Goal: Information Seeking & Learning: Learn about a topic

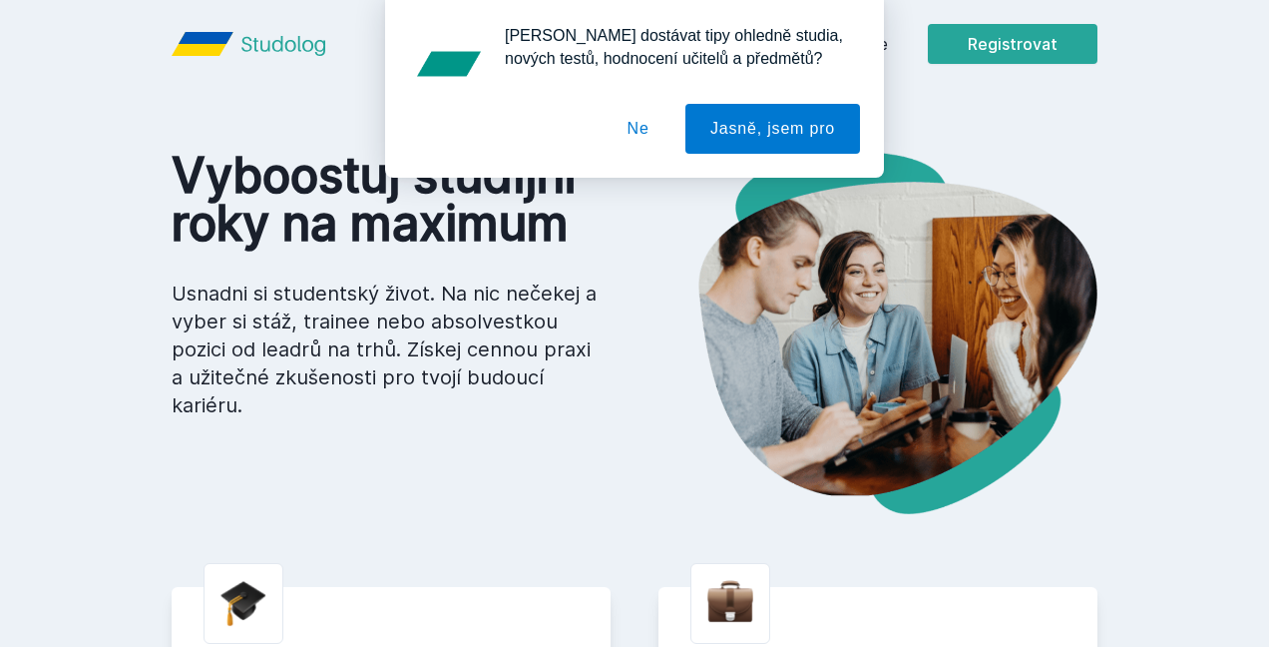
click at [647, 126] on button "Ne" at bounding box center [639, 129] width 72 height 50
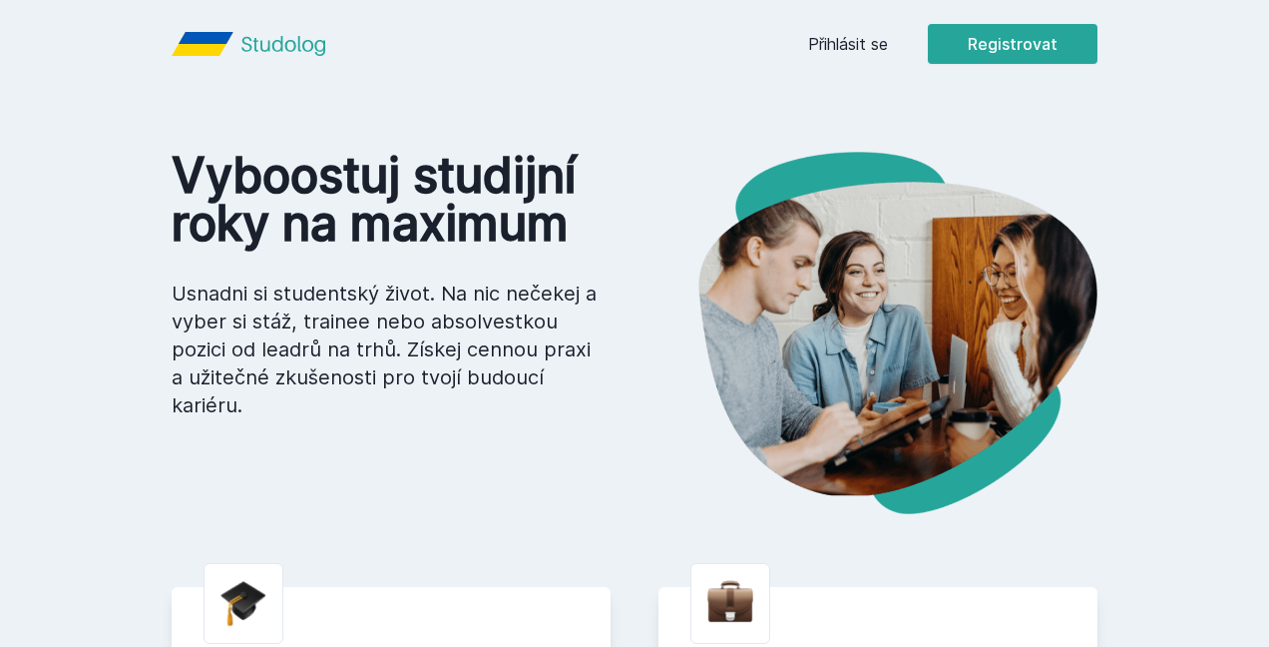
click at [871, 34] on link "Přihlásit se" at bounding box center [848, 44] width 80 height 24
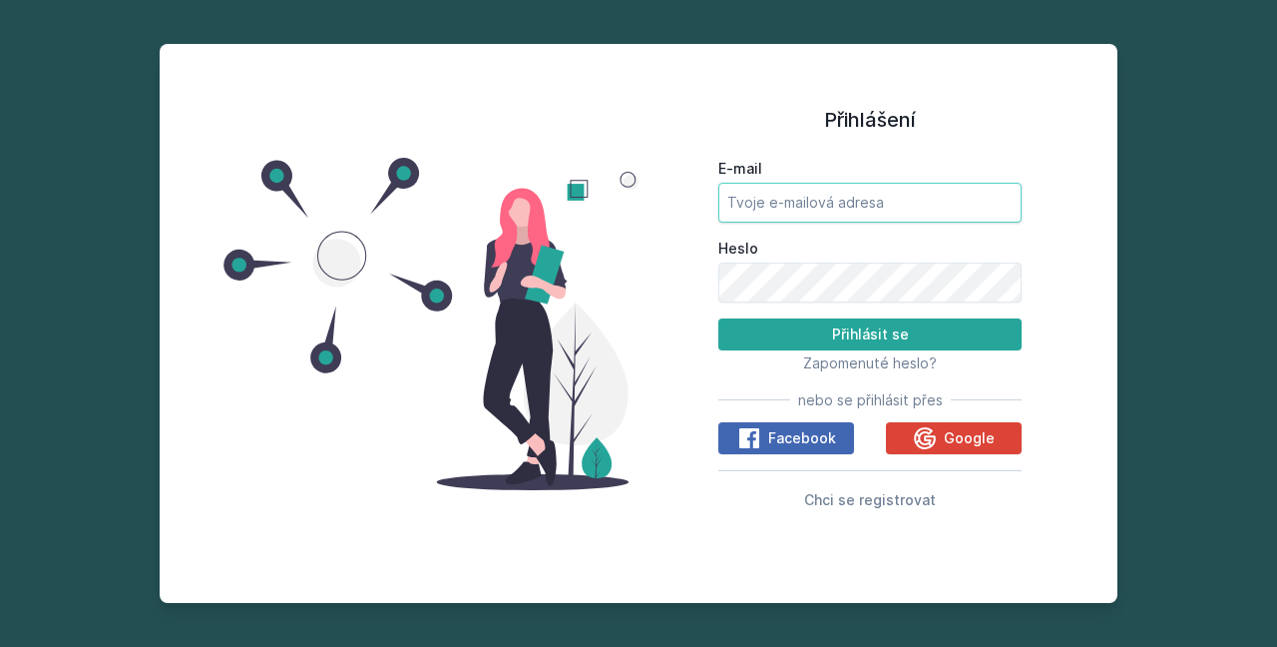
type input "[EMAIL_ADDRESS][DOMAIN_NAME]"
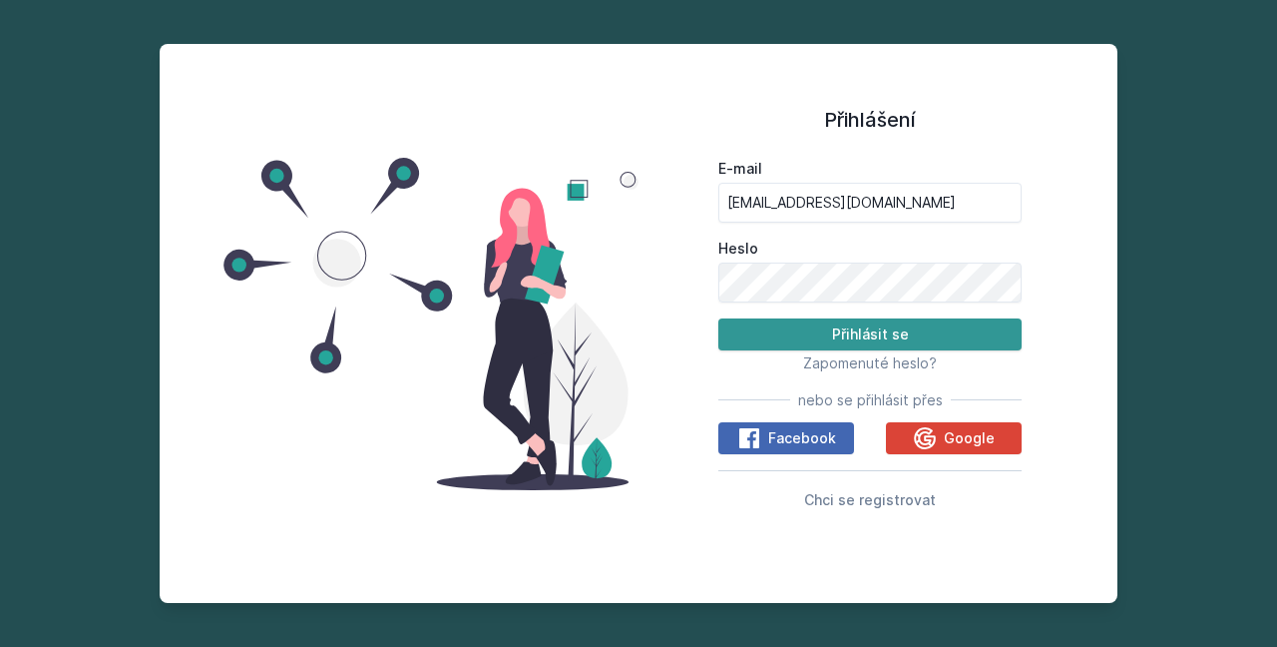
click at [852, 329] on button "Přihlásit se" at bounding box center [870, 334] width 303 height 32
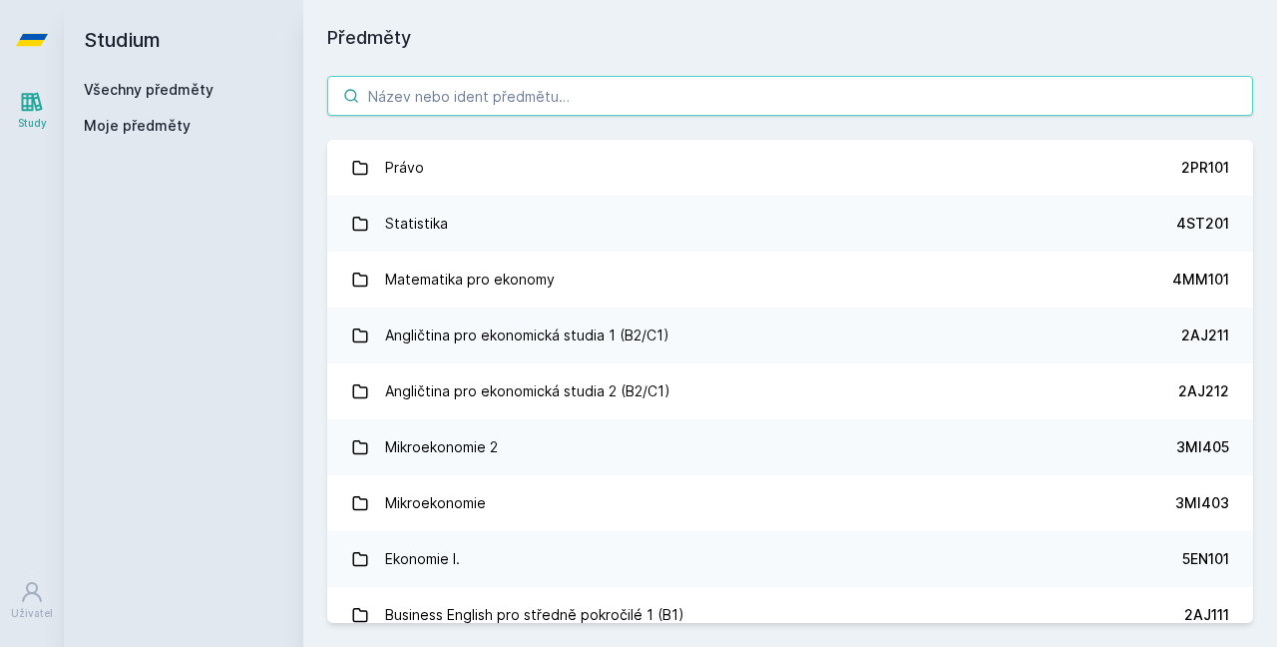
click at [502, 91] on input "search" at bounding box center [790, 96] width 926 height 40
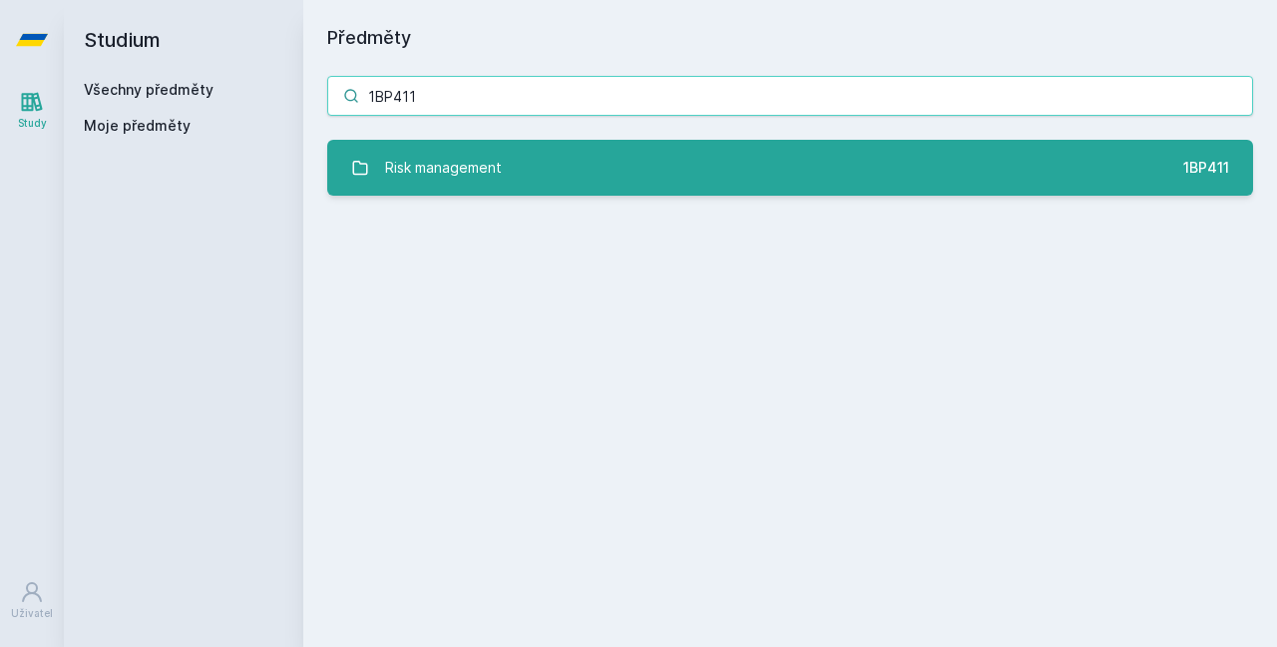
type input "1BP411"
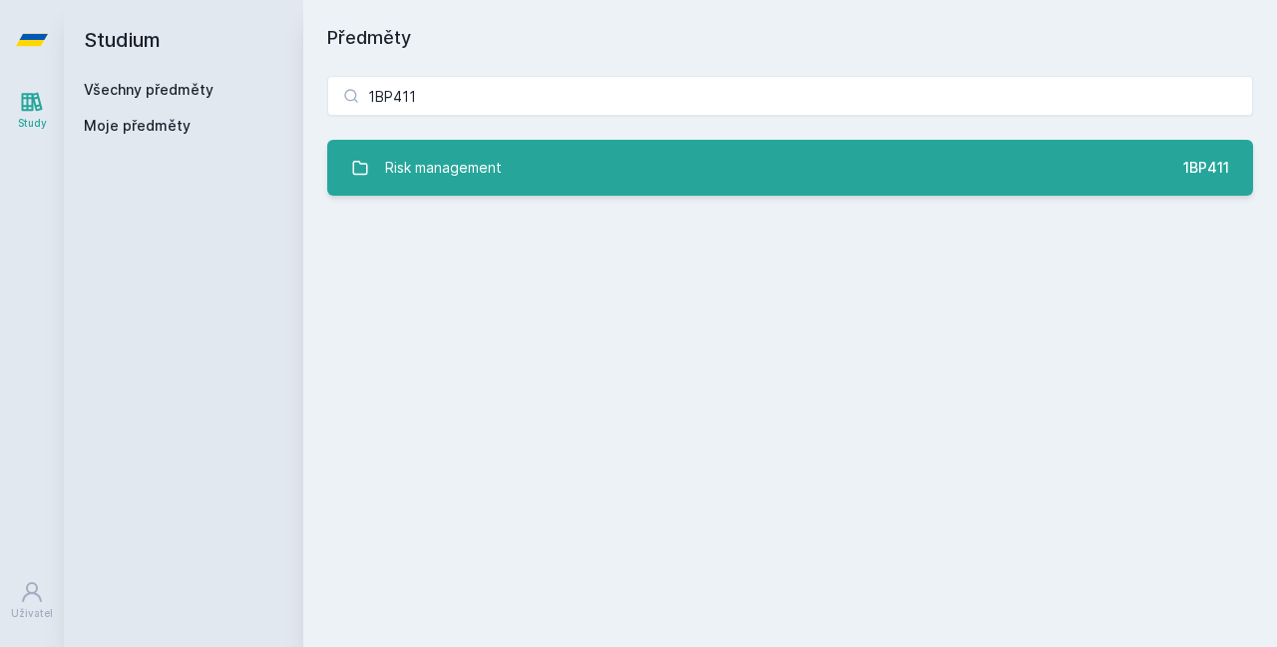
click at [542, 170] on link "Risk management 1BP411" at bounding box center [790, 168] width 926 height 56
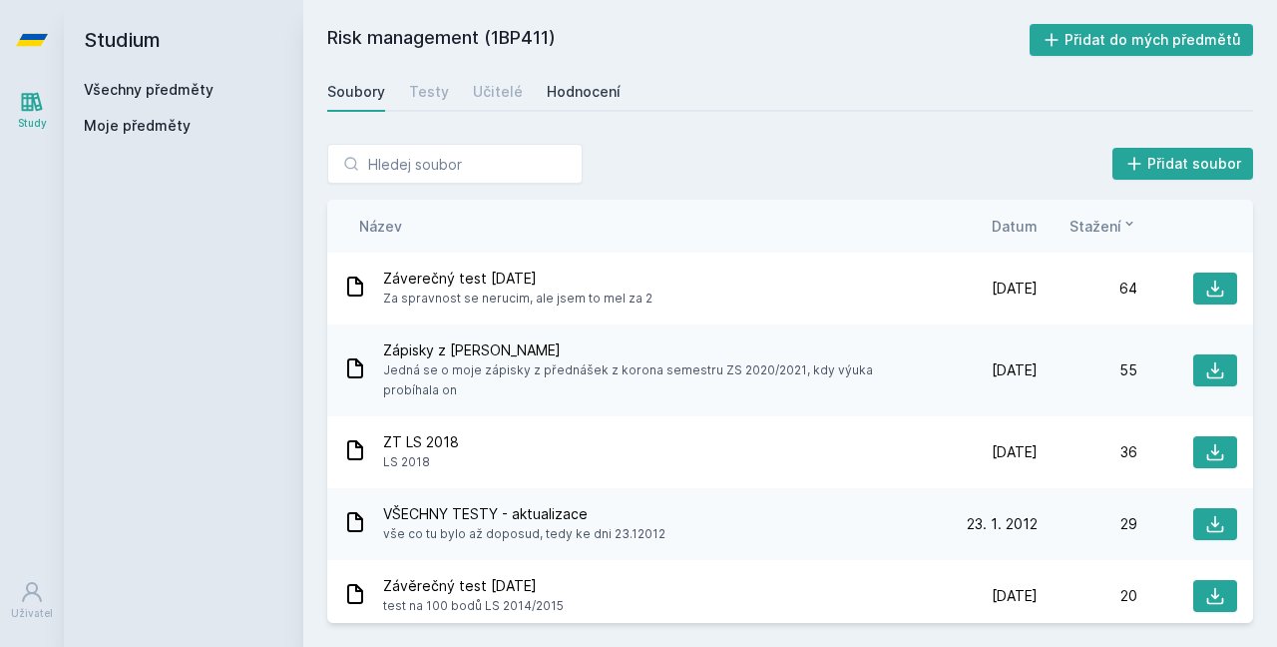
click at [591, 86] on div "Hodnocení" at bounding box center [584, 92] width 74 height 20
click at [429, 154] on input "search" at bounding box center [454, 164] width 255 height 40
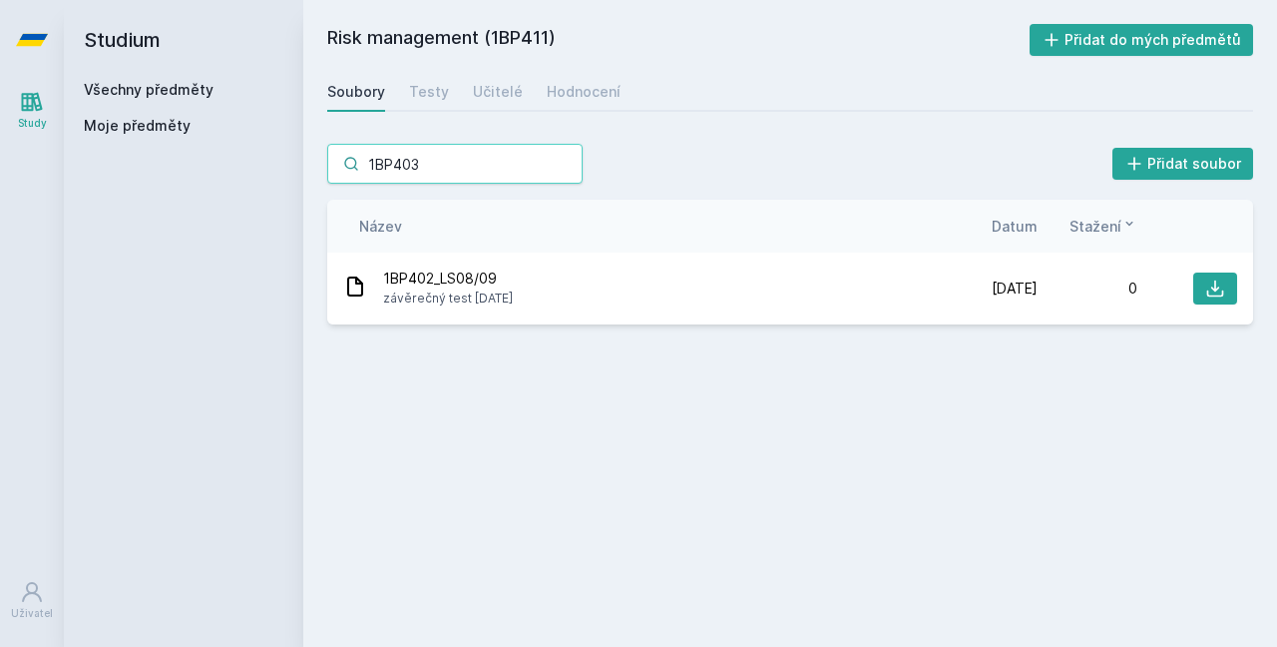
type input "1BP403"
click at [145, 95] on link "Všechny předměty" at bounding box center [149, 89] width 130 height 17
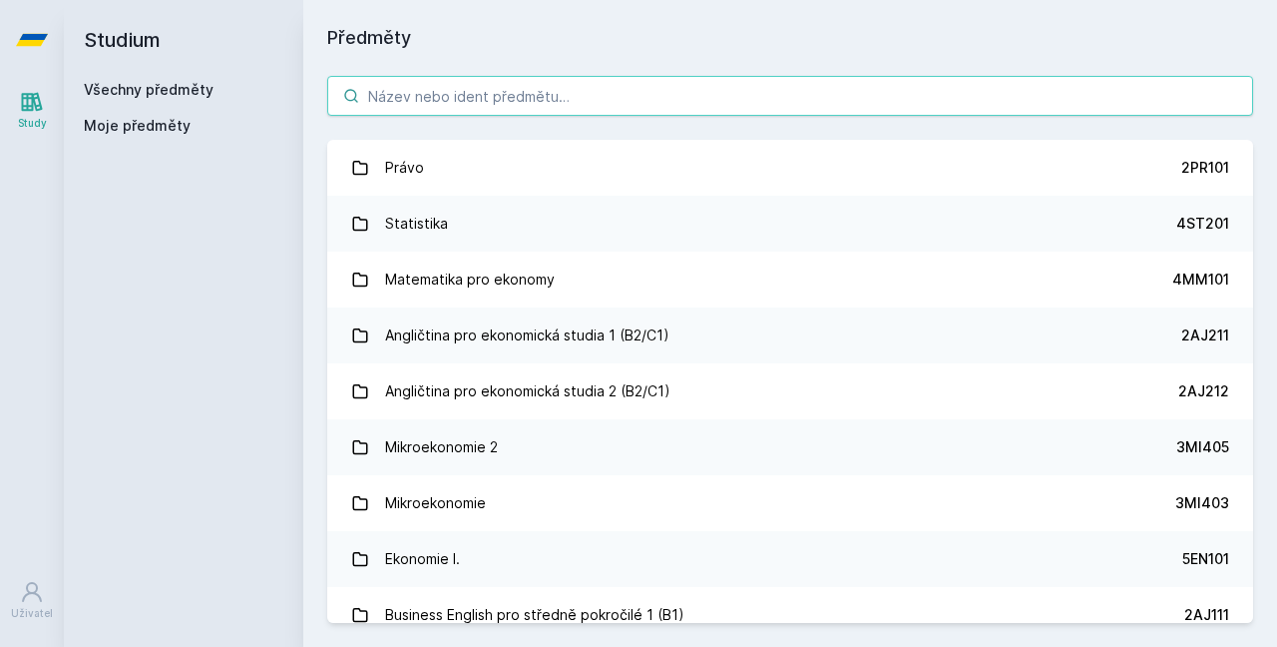
click at [591, 96] on input "search" at bounding box center [790, 96] width 926 height 40
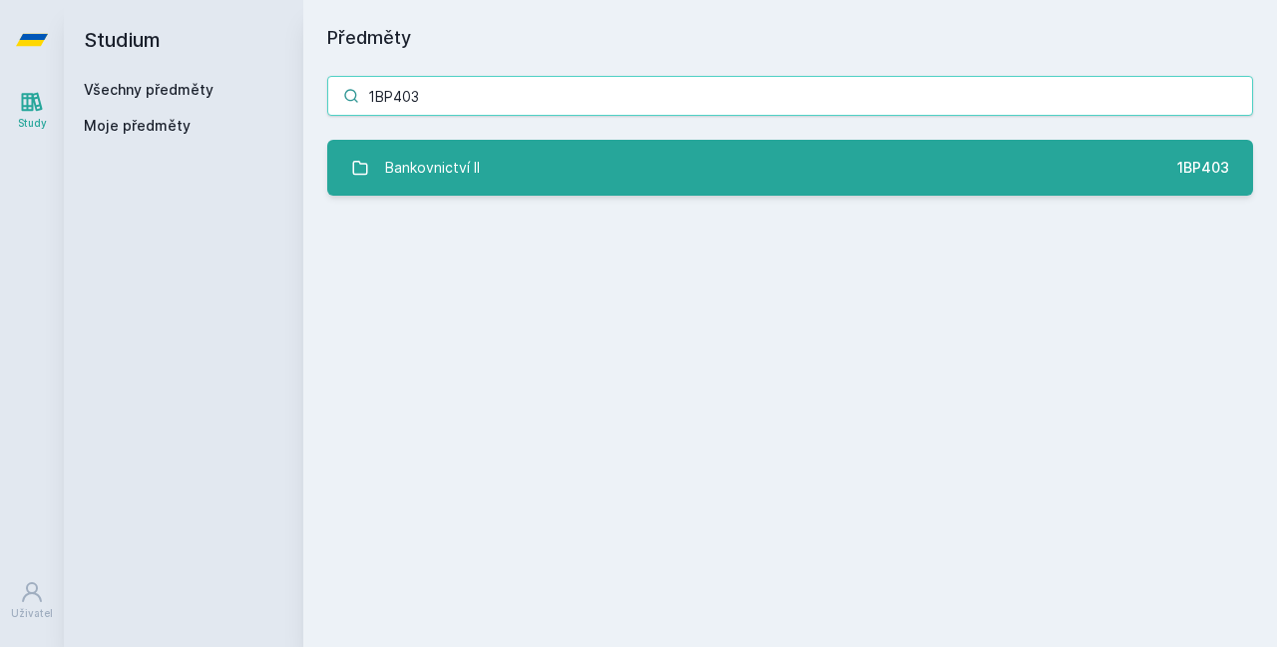
type input "1BP403"
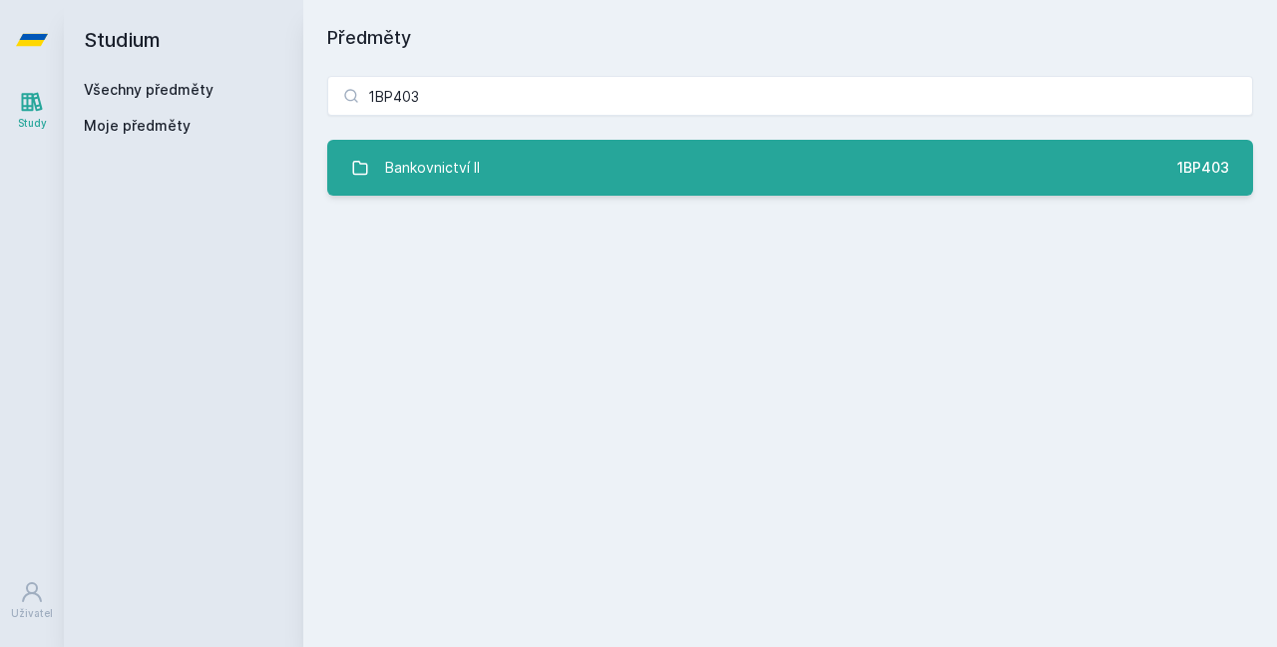
click at [743, 176] on link "Bankovnictví II 1BP403" at bounding box center [790, 168] width 926 height 56
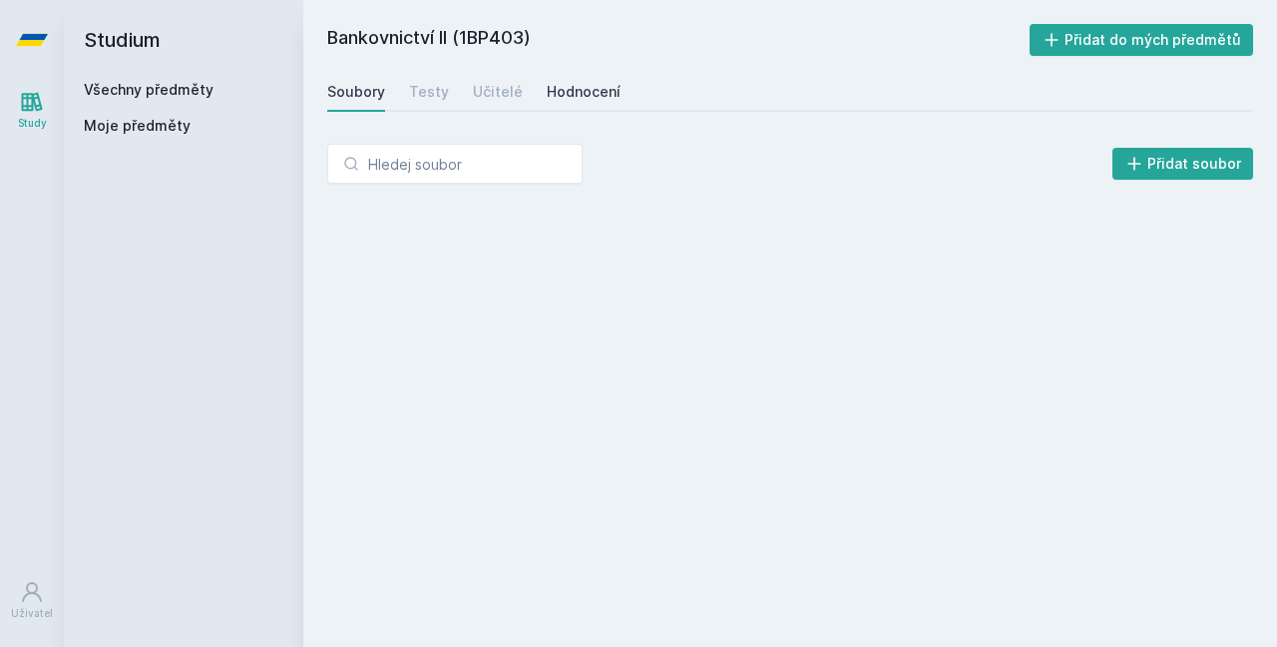
click at [571, 99] on div "Hodnocení" at bounding box center [584, 92] width 74 height 20
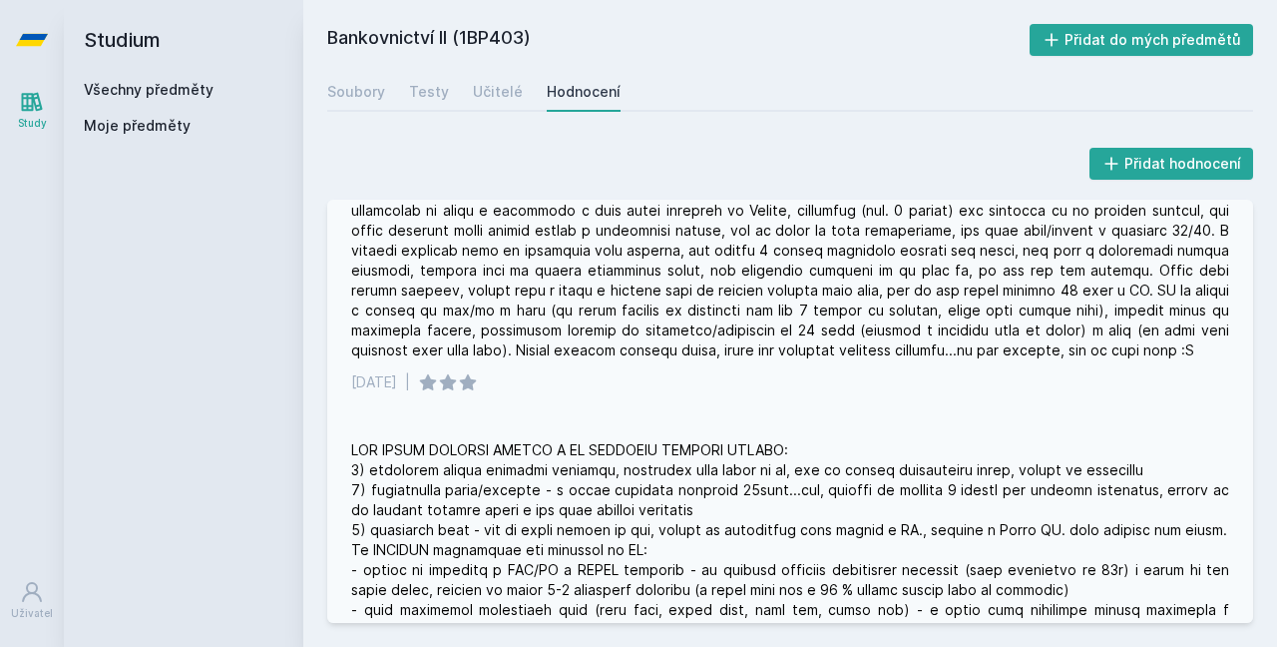
scroll to position [45, 0]
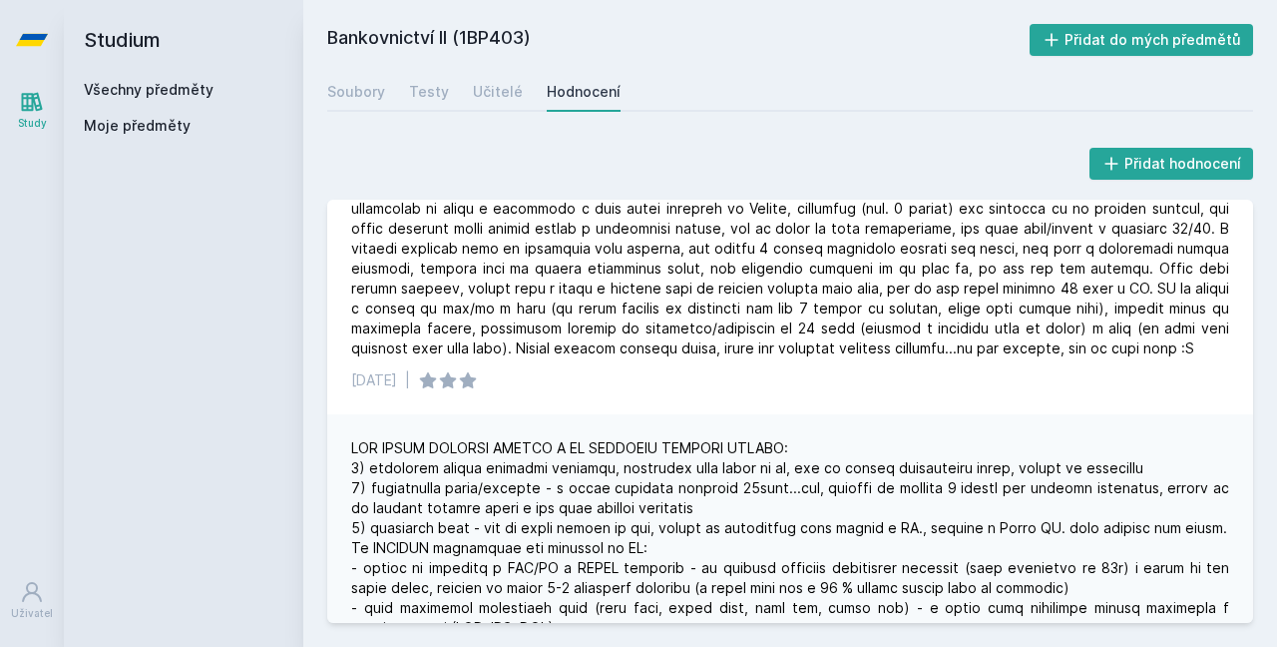
click at [109, 87] on link "Všechny předměty" at bounding box center [149, 89] width 130 height 17
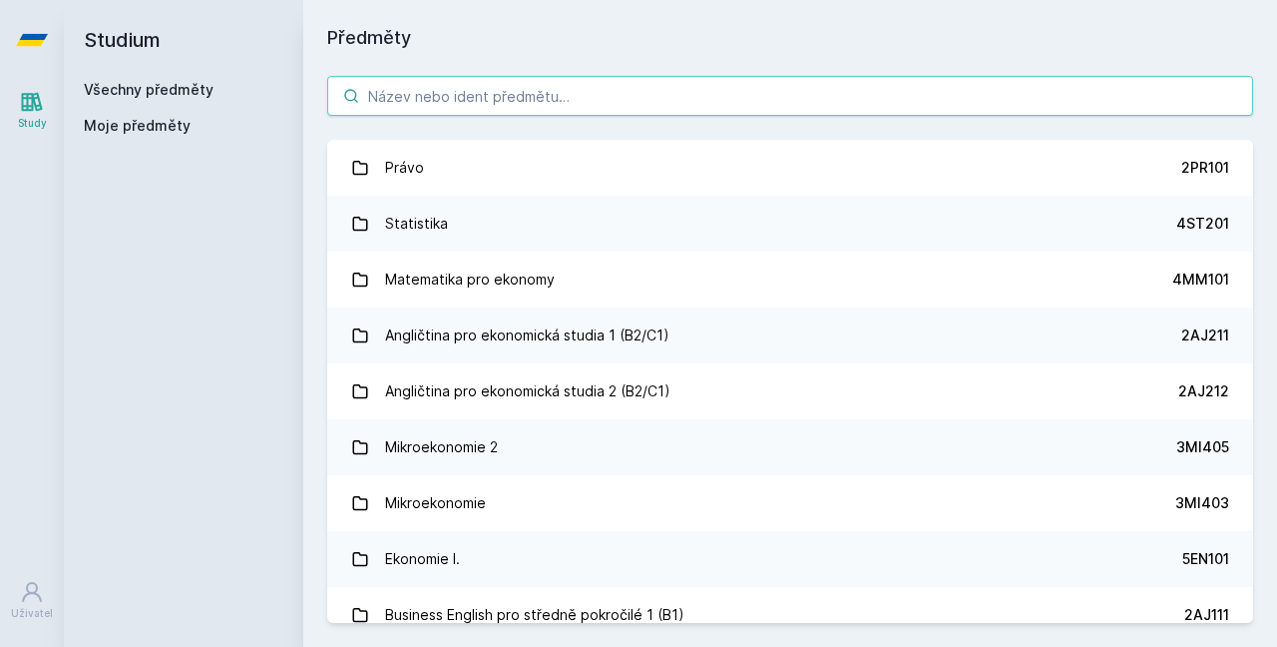
click at [419, 95] on input "search" at bounding box center [790, 96] width 926 height 40
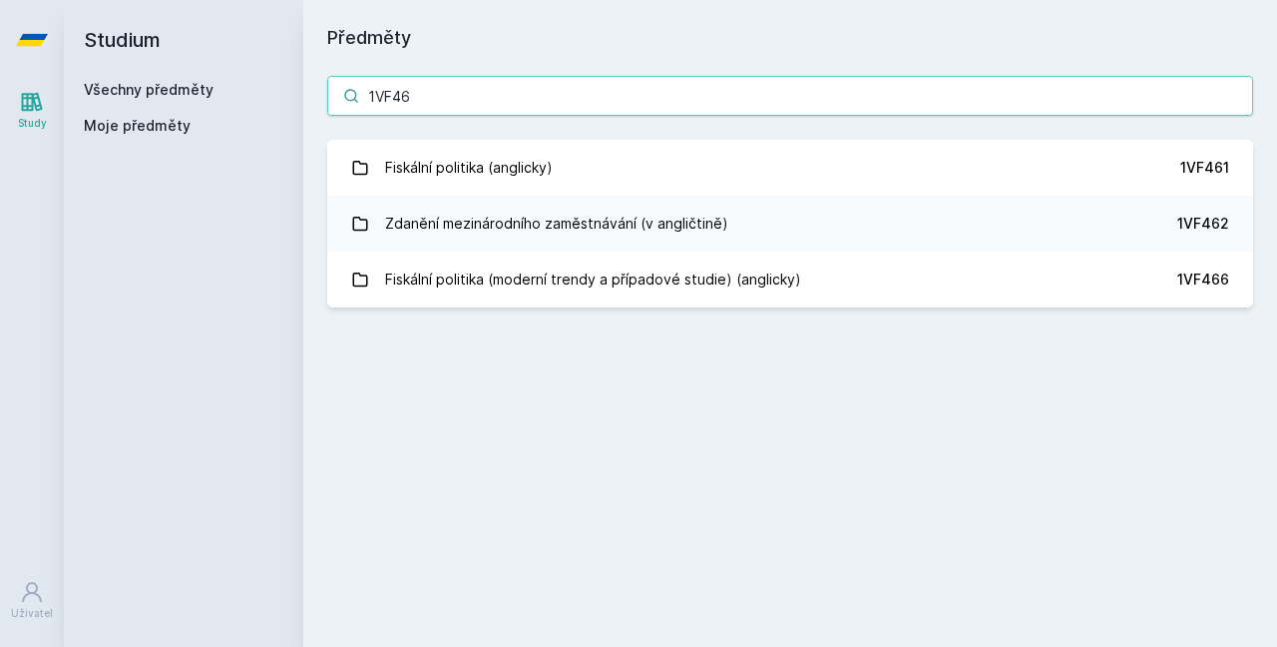
click at [419, 95] on input "1VF46" at bounding box center [790, 96] width 926 height 40
type input "1"
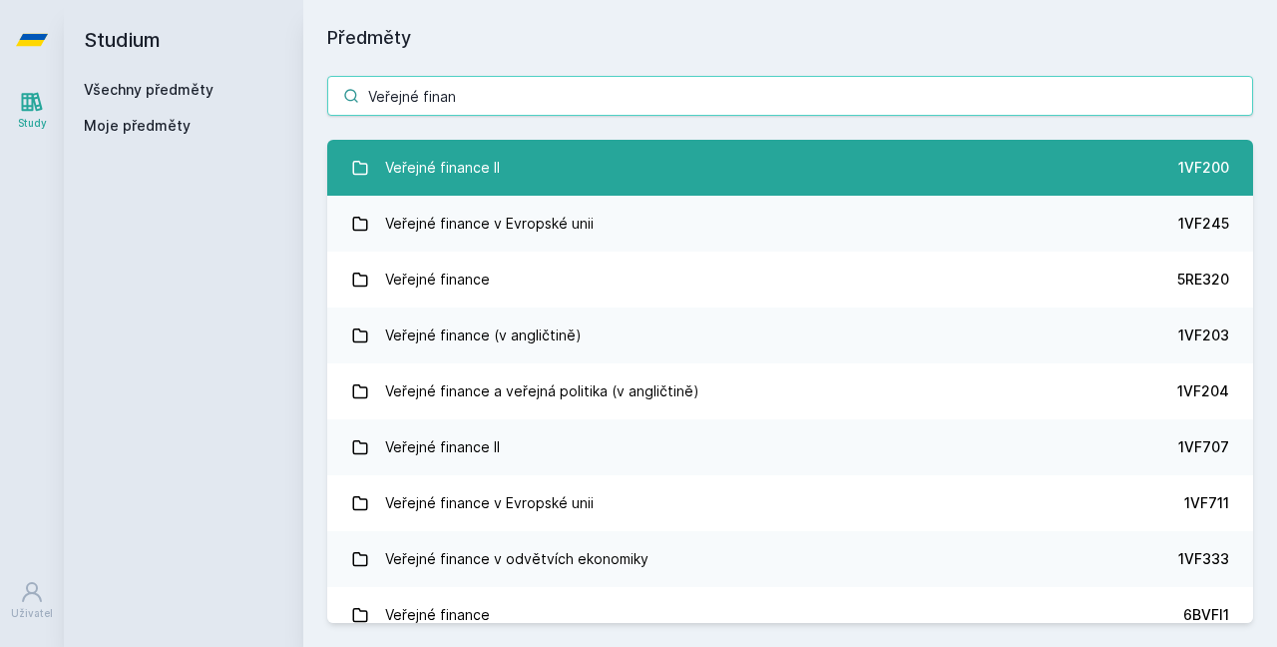
type input "Veřejné finan"
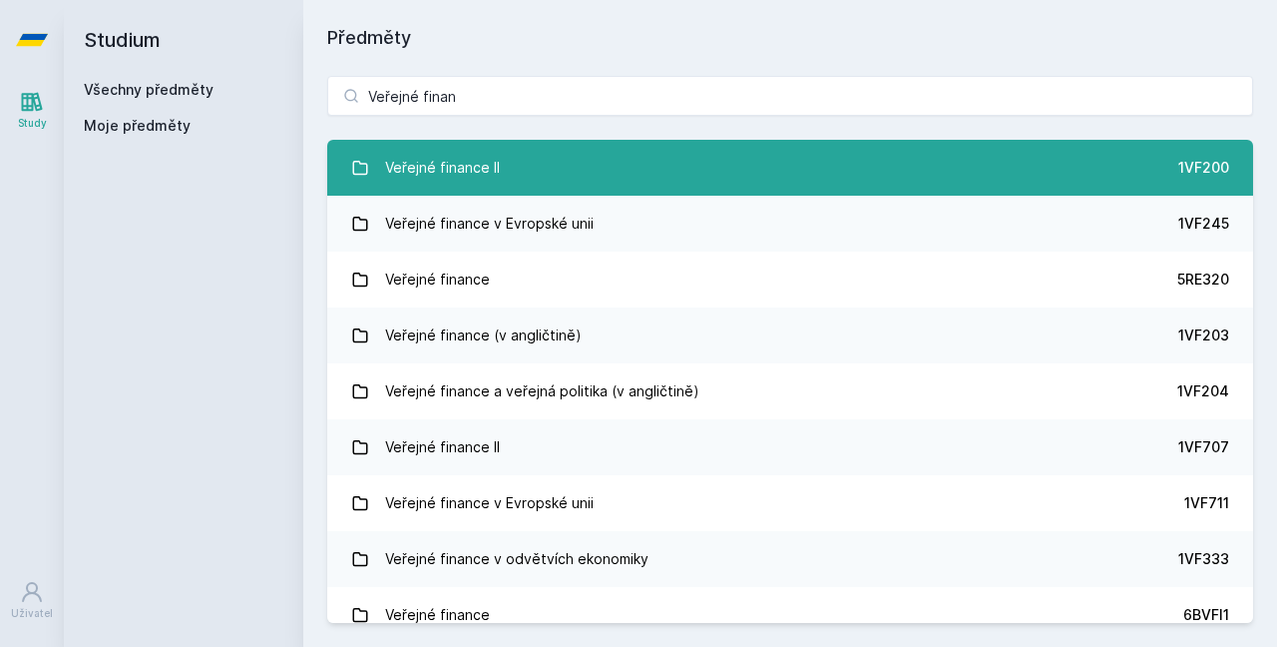
click at [610, 173] on link "Veřejné finance II 1VF200" at bounding box center [790, 168] width 926 height 56
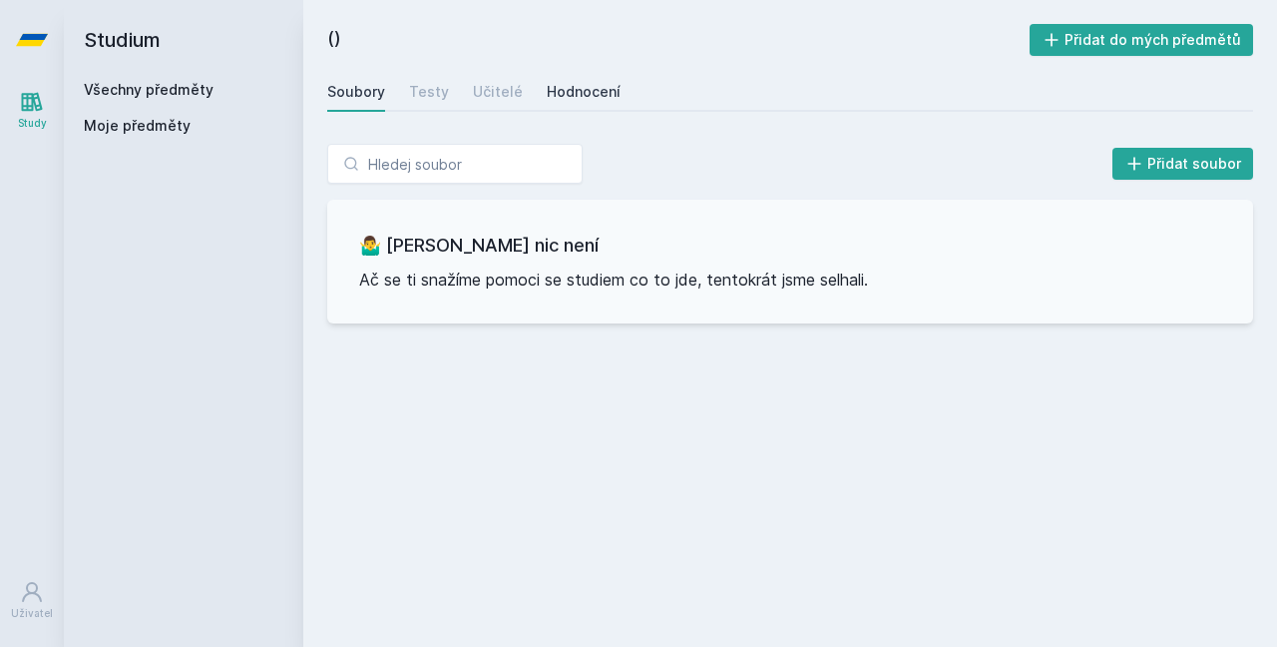
click at [579, 98] on div "Hodnocení" at bounding box center [584, 92] width 74 height 20
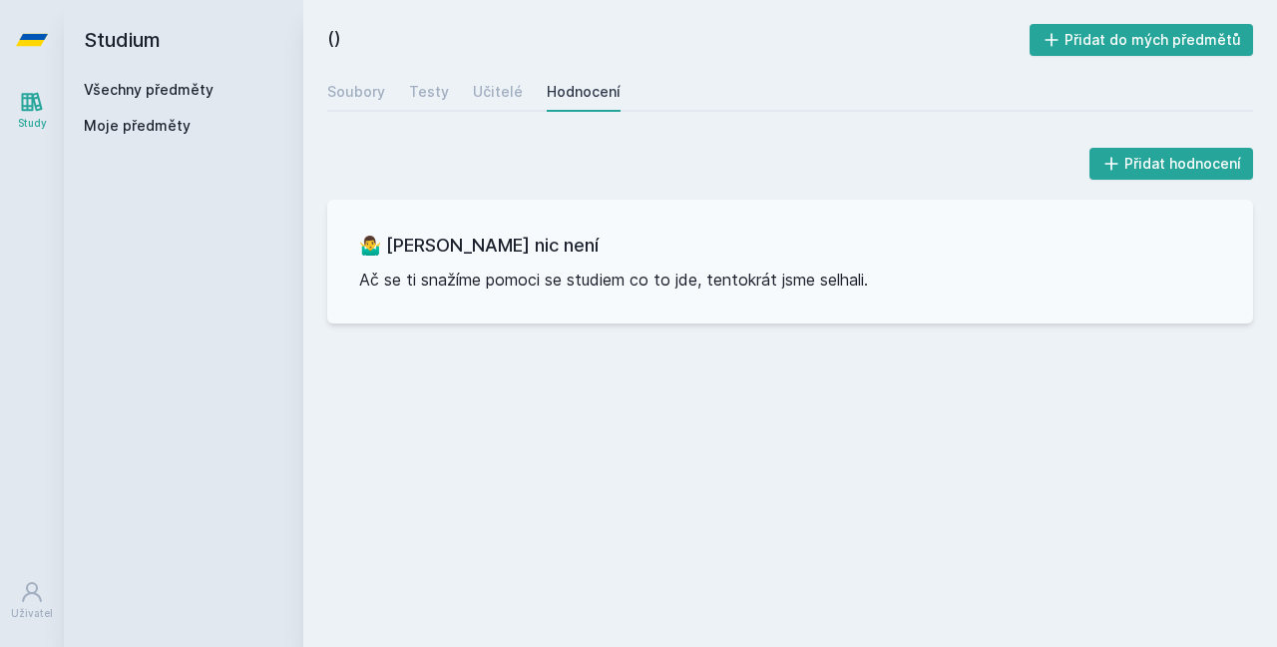
click at [121, 92] on link "Všechny předměty" at bounding box center [149, 89] width 130 height 17
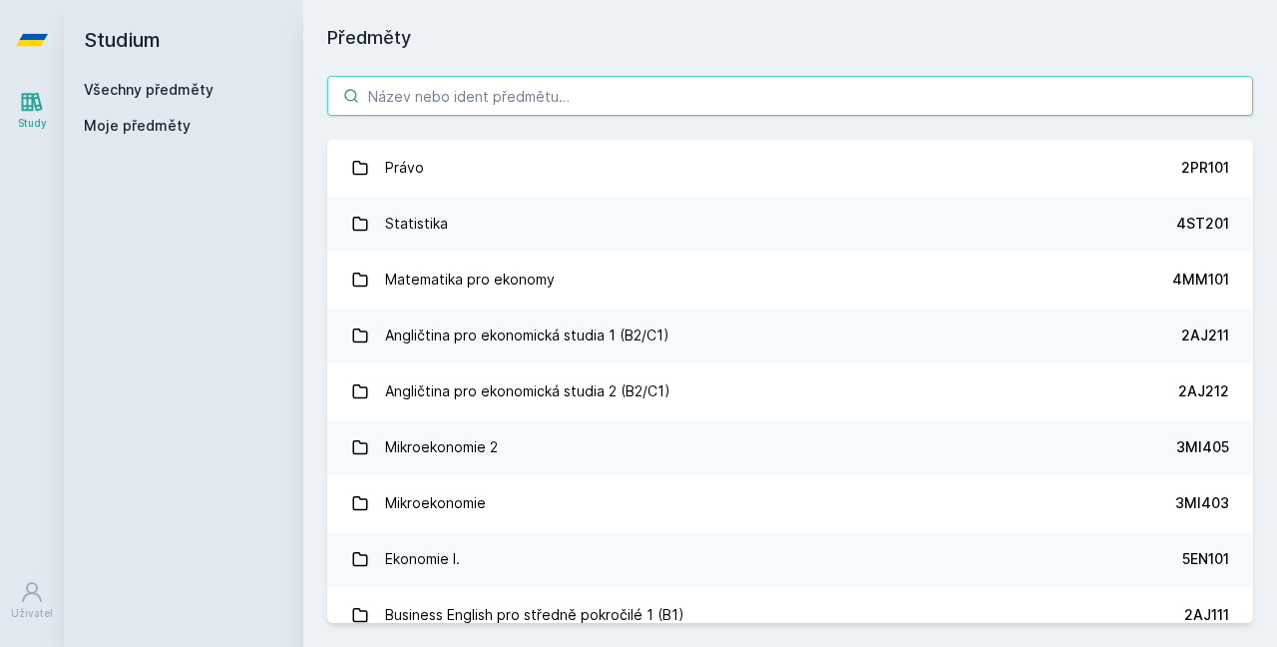
click at [512, 106] on input "search" at bounding box center [790, 96] width 926 height 40
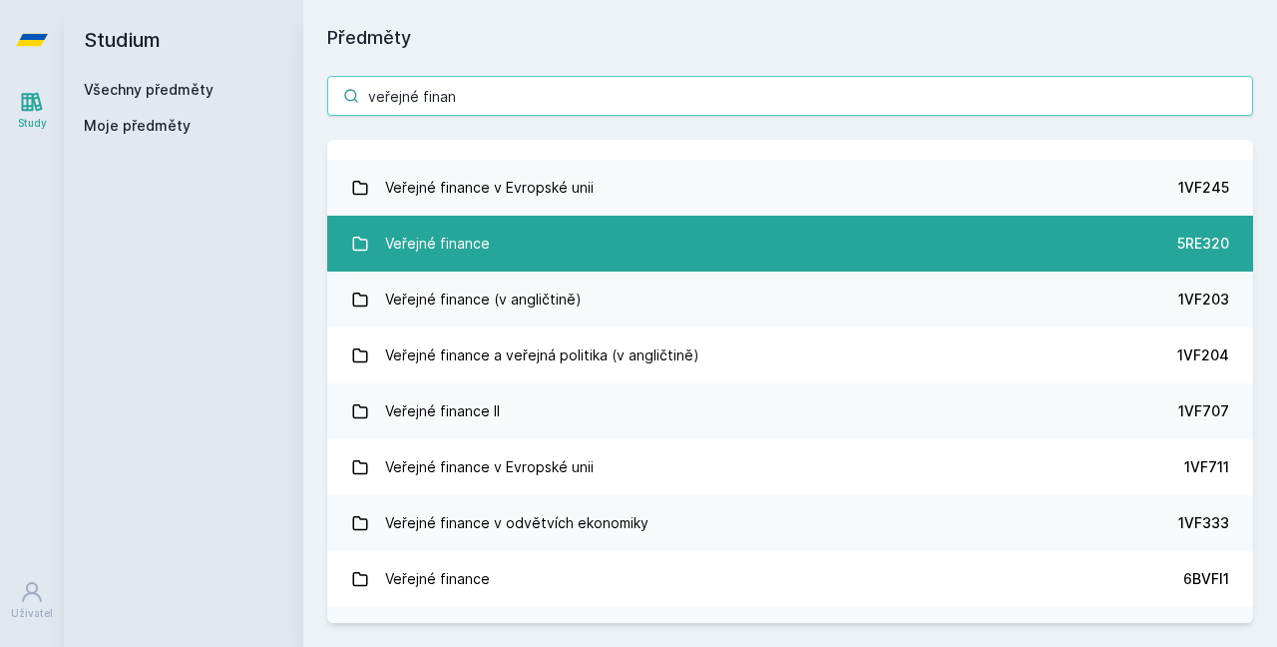
scroll to position [59, 0]
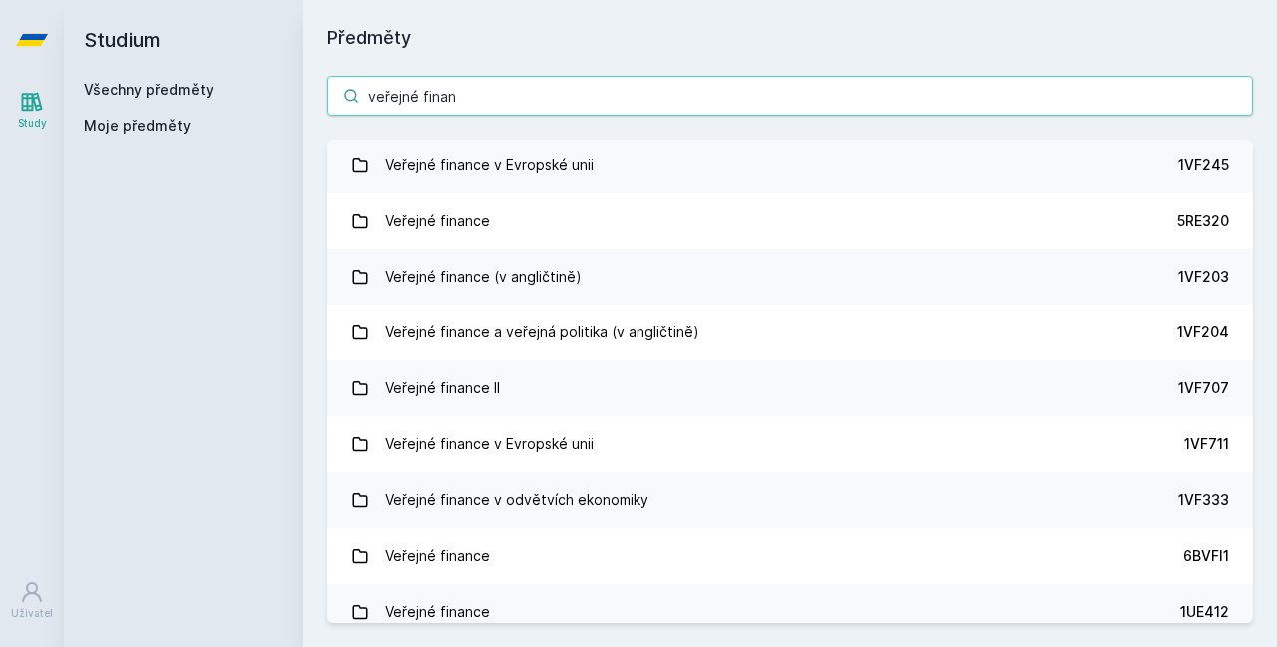
drag, startPoint x: 450, startPoint y: 96, endPoint x: 239, endPoint y: 91, distance: 211.6
click at [239, 91] on div "Studium Všechny předměty Moje předměty Předměty veřejné finan Veřejné finance I…" at bounding box center [671, 323] width 1214 height 647
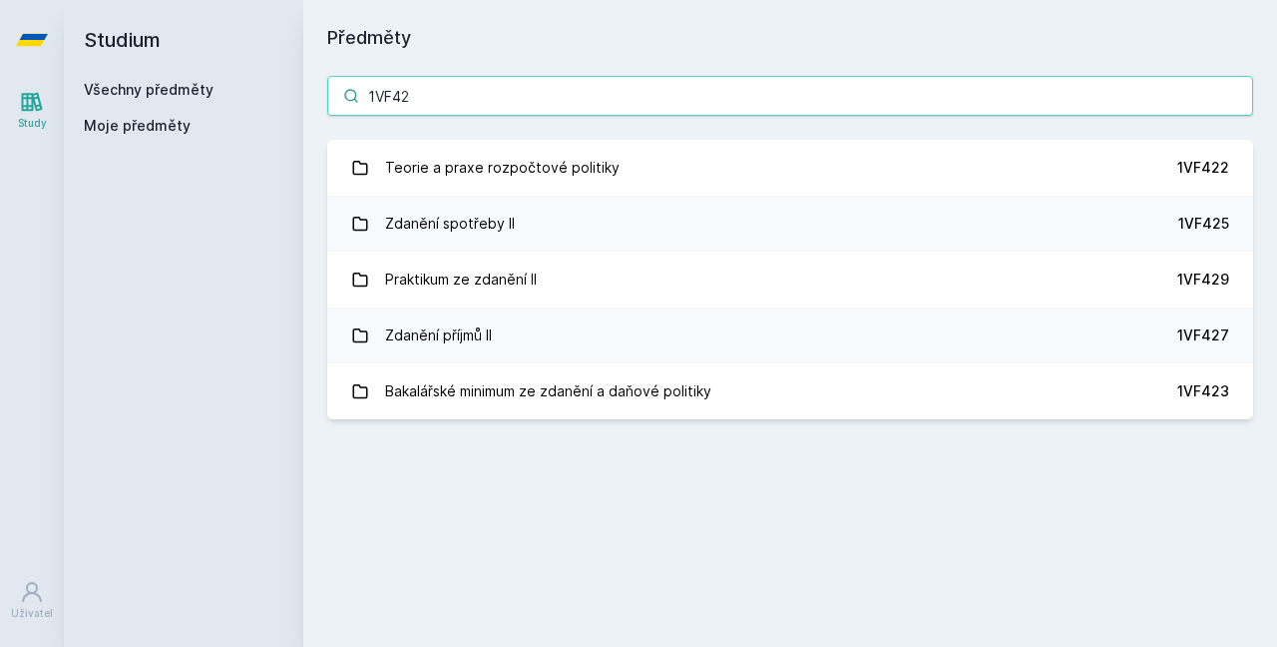
scroll to position [0, 0]
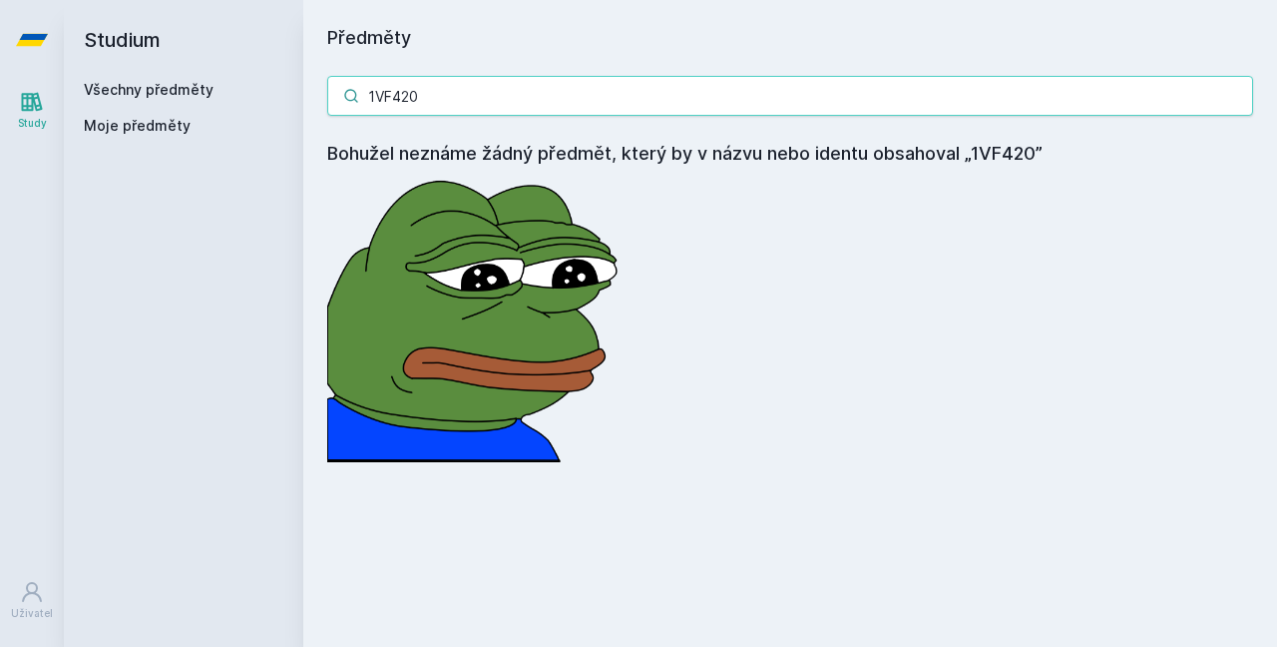
drag, startPoint x: 560, startPoint y: 99, endPoint x: 374, endPoint y: 99, distance: 185.6
click at [375, 99] on input "1VF420" at bounding box center [790, 96] width 926 height 40
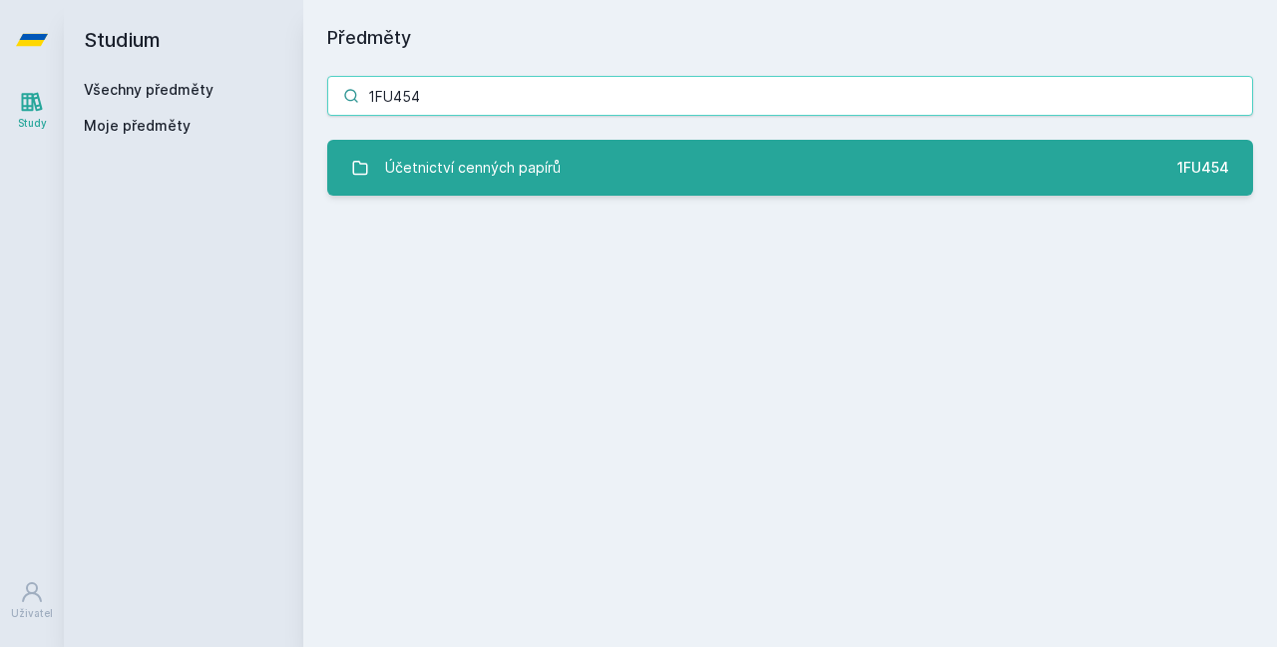
type input "1FU454"
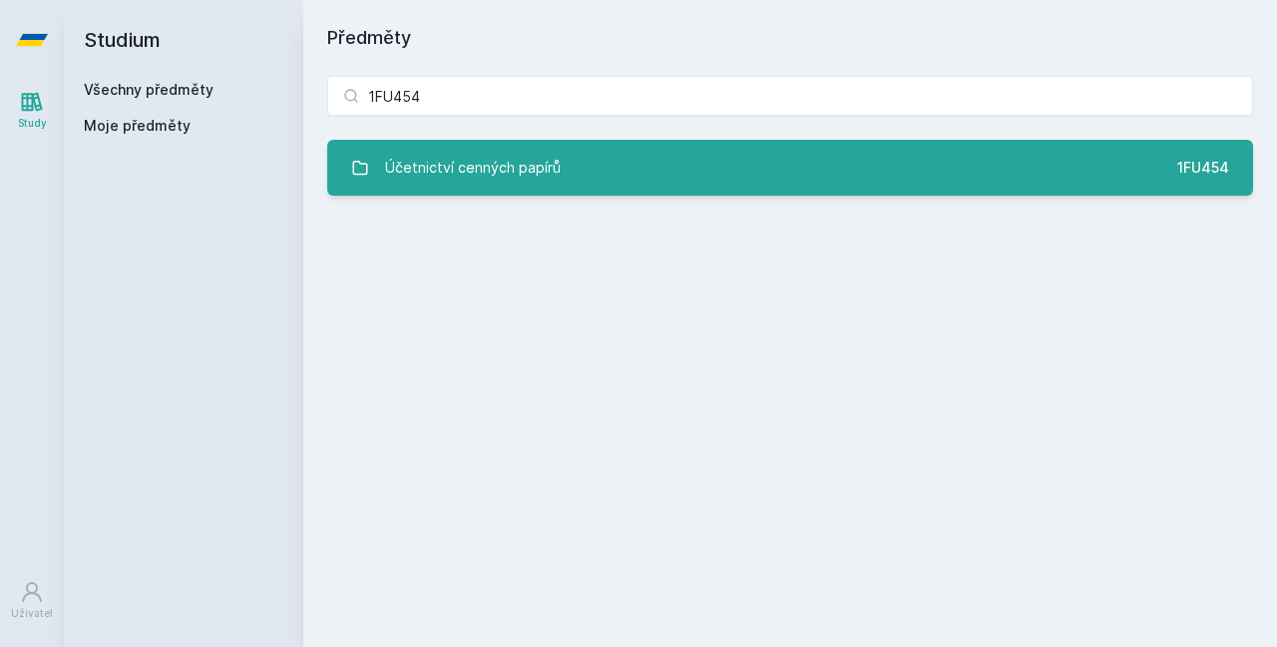
click at [589, 170] on link "Účetnictví cenných papírů 1FU454" at bounding box center [790, 168] width 926 height 56
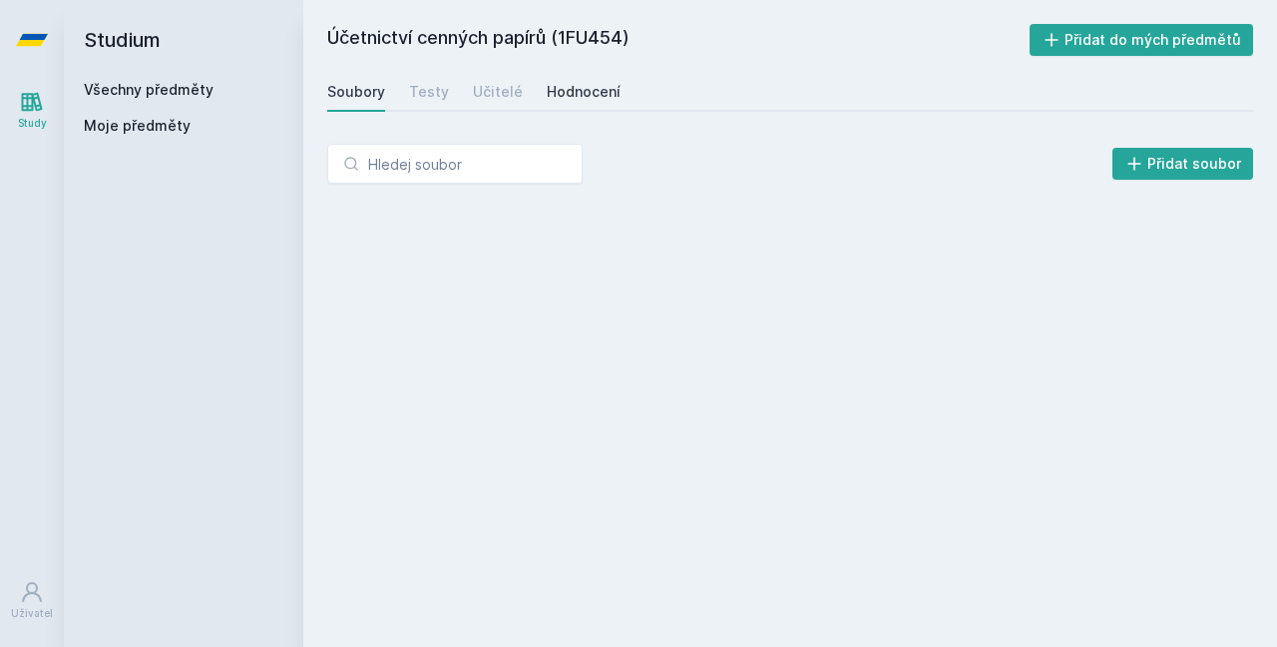
click at [589, 94] on div "Hodnocení" at bounding box center [584, 92] width 74 height 20
